Goal: Information Seeking & Learning: Learn about a topic

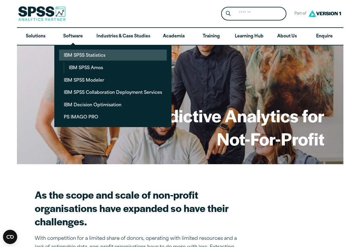
click at [77, 55] on link "IBM SPSS Statistics" at bounding box center [113, 55] width 108 height 11
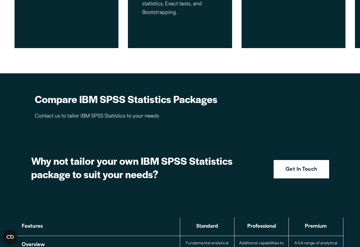
scroll to position [534, 0]
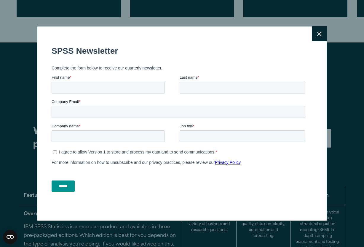
click at [316, 37] on button "Close" at bounding box center [319, 33] width 15 height 15
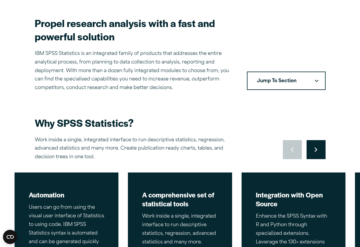
scroll to position [178, 0]
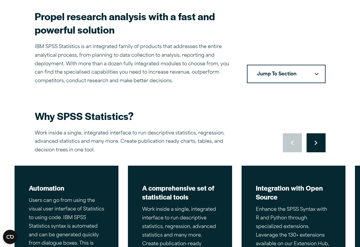
click at [270, 77] on button "Jump To Section" at bounding box center [286, 74] width 79 height 18
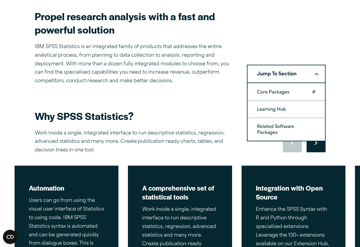
click at [269, 92] on link "Core Packages" at bounding box center [285, 92] width 77 height 17
